Goal: Information Seeking & Learning: Learn about a topic

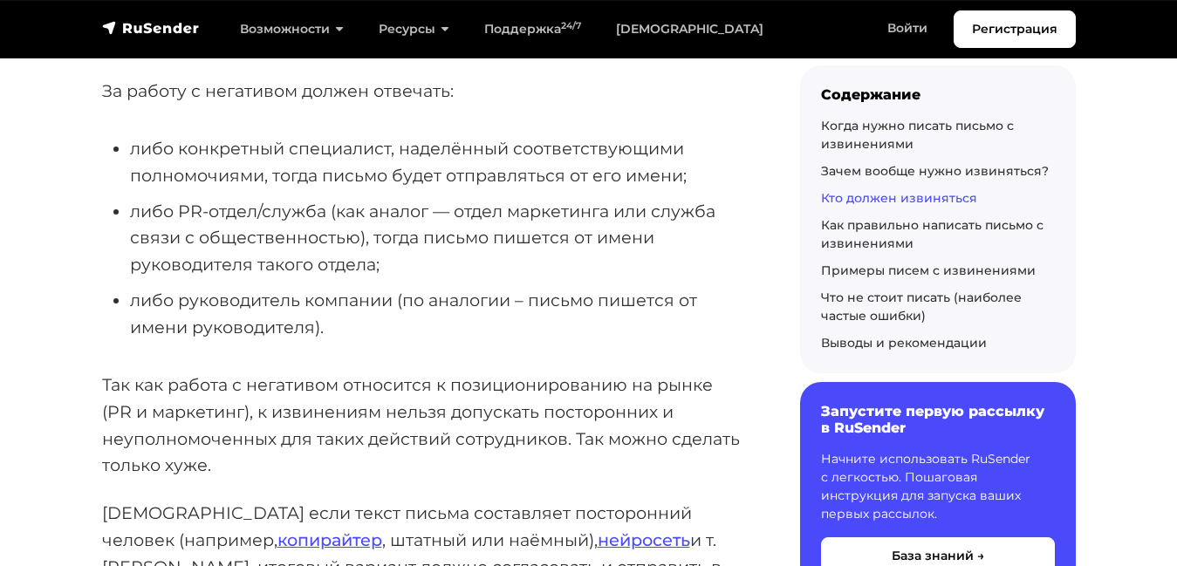
scroll to position [3901, 0]
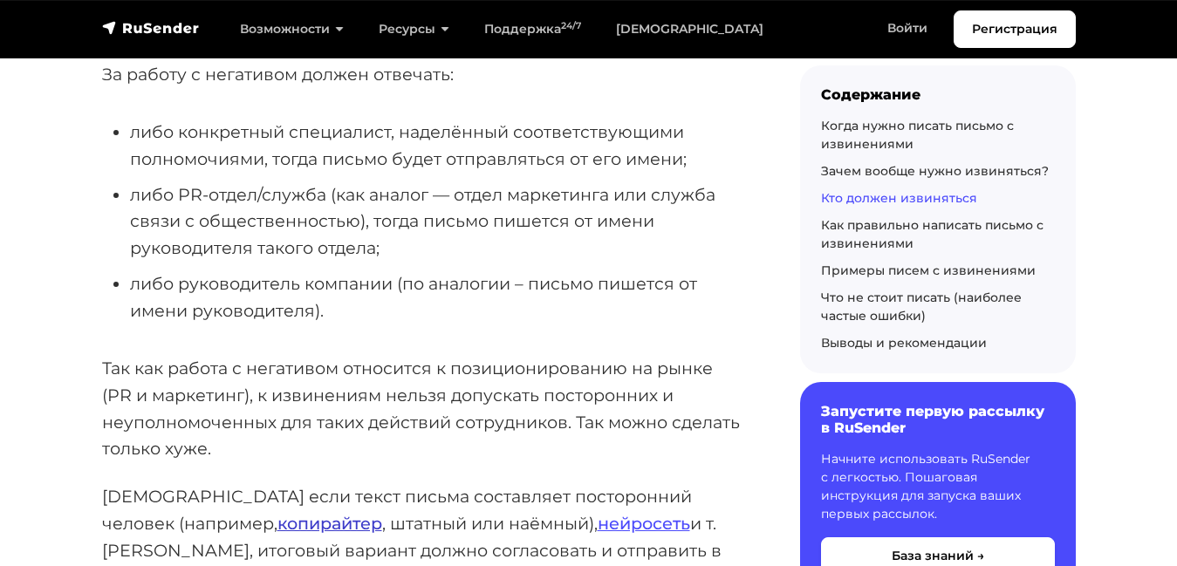
click at [277, 513] on link "копирайтер" at bounding box center [329, 523] width 105 height 21
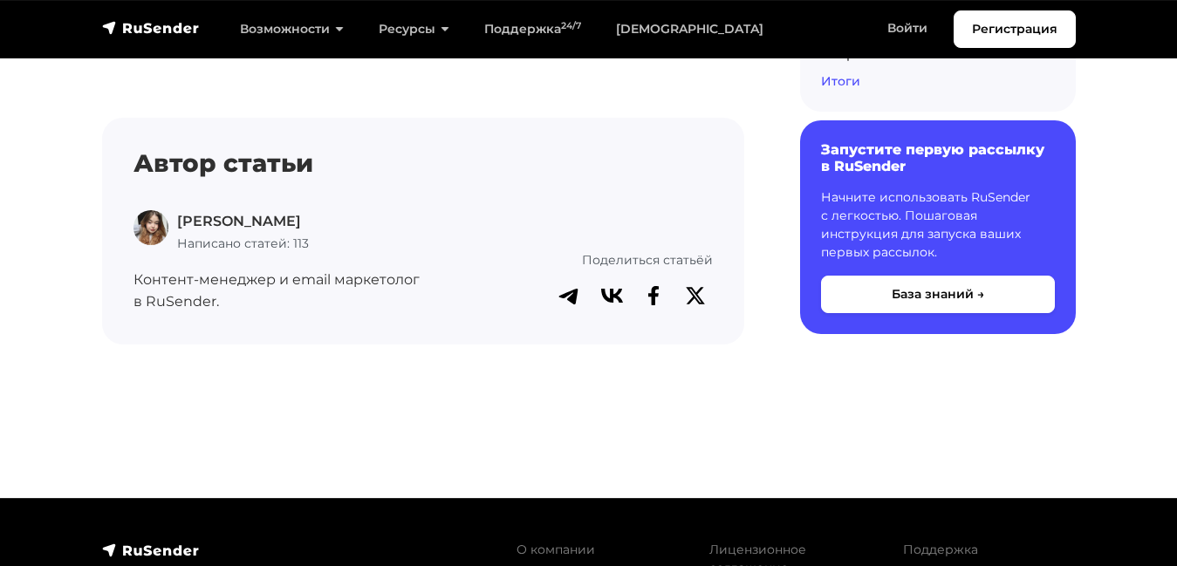
scroll to position [13076, 0]
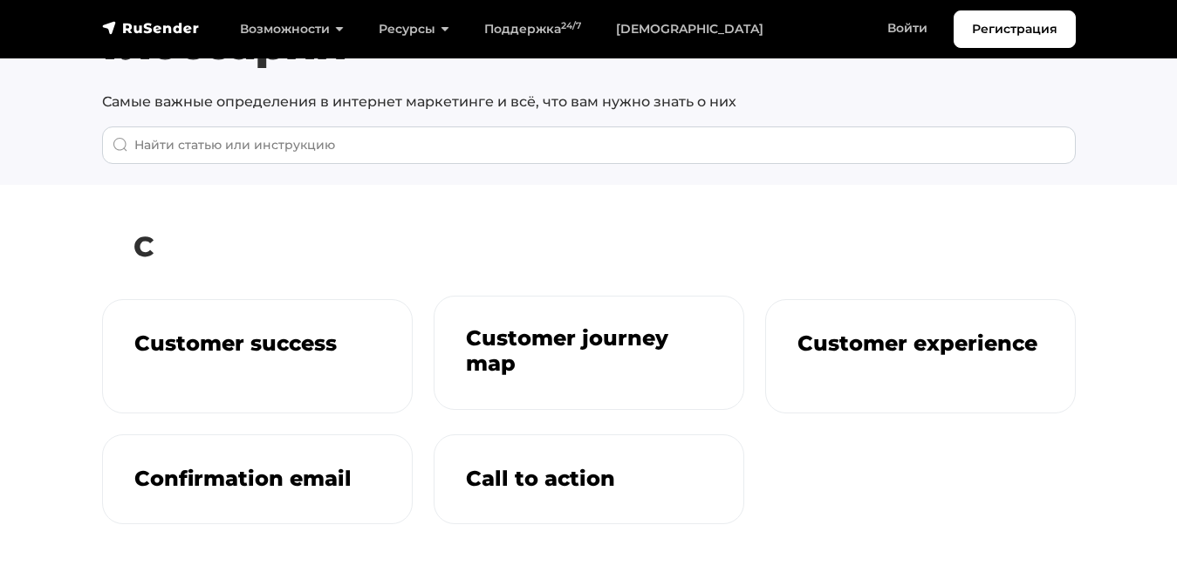
scroll to position [126, 0]
